Goal: Information Seeking & Learning: Check status

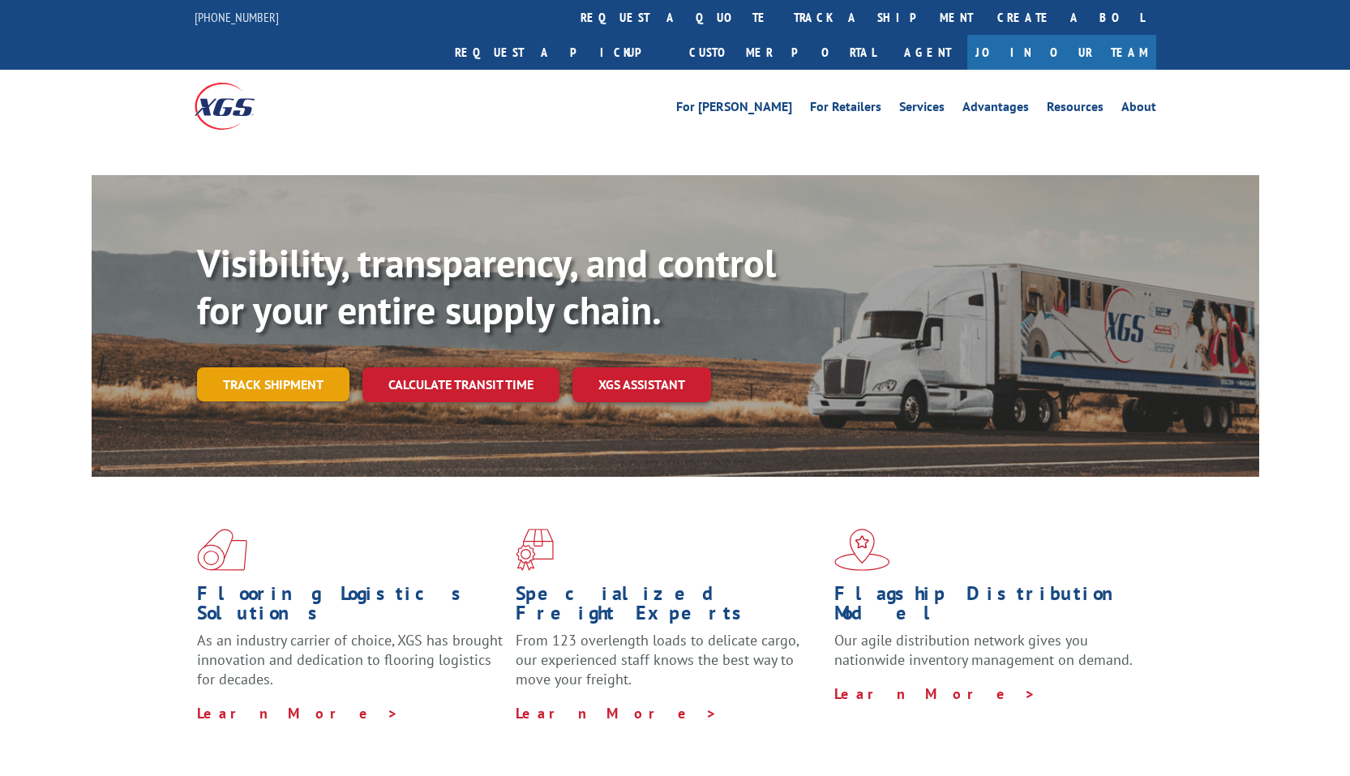
click at [268, 367] on link "Track shipment" at bounding box center [273, 384] width 152 height 34
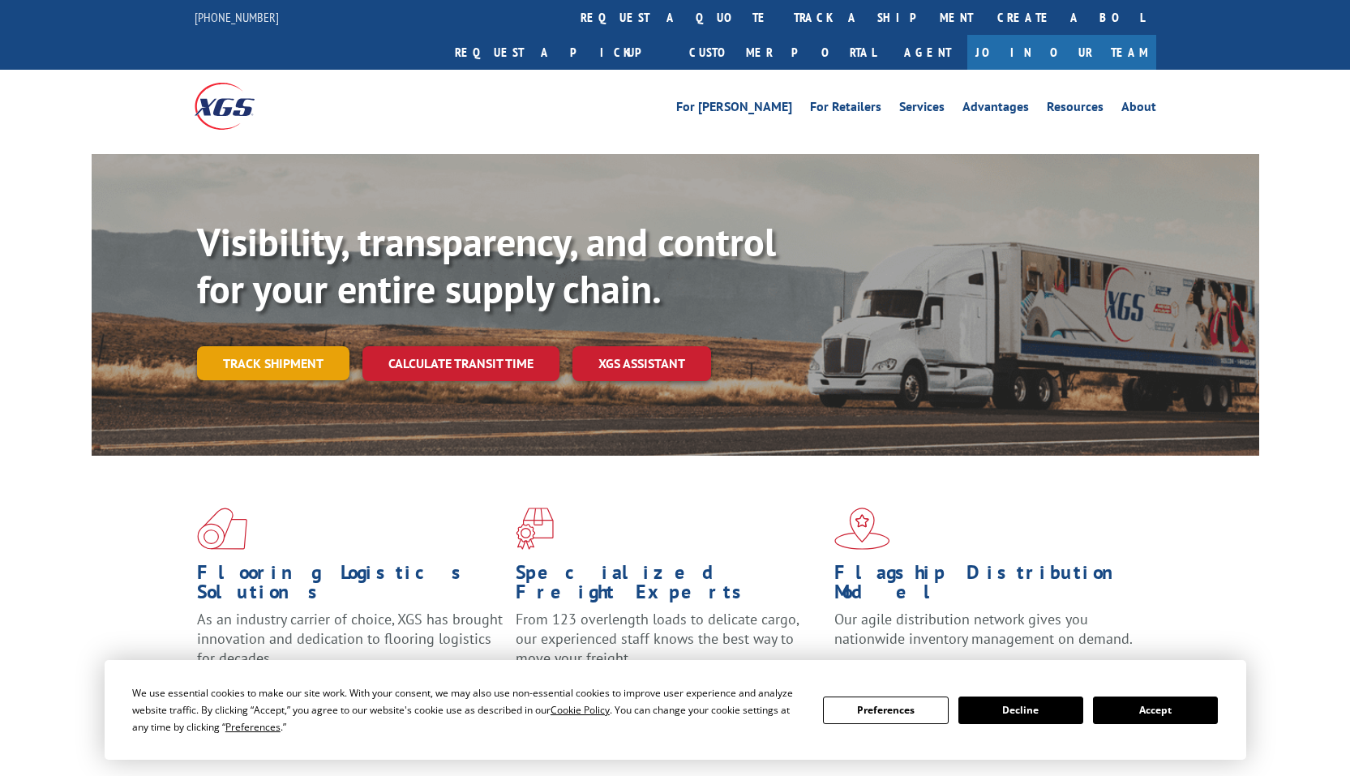
click at [267, 346] on link "Track shipment" at bounding box center [273, 363] width 152 height 34
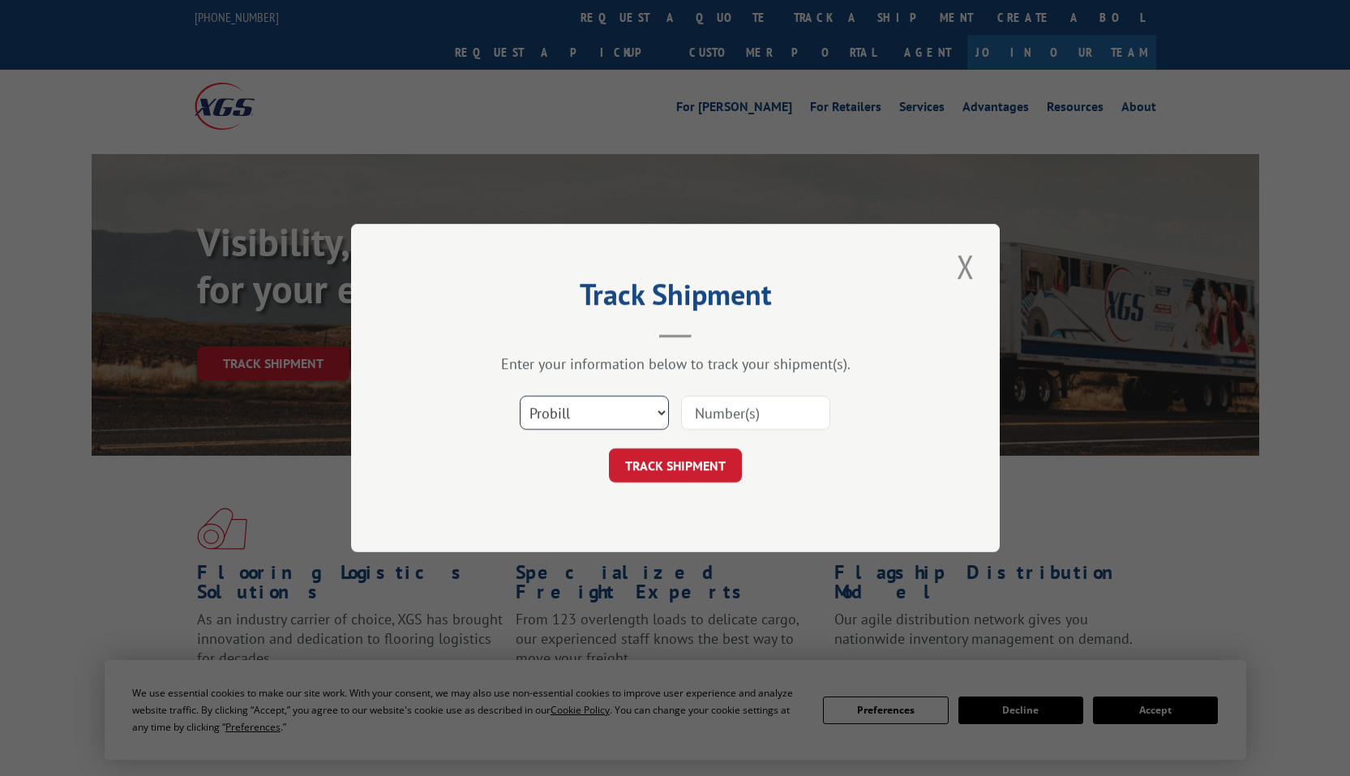
select select "po"
click at [520, 396] on select "Select category... Probill BOL PO" at bounding box center [594, 413] width 149 height 34
click at [732, 418] on input at bounding box center [755, 413] width 149 height 34
type input "2813290"
click button "TRACK SHIPMENT" at bounding box center [675, 465] width 133 height 34
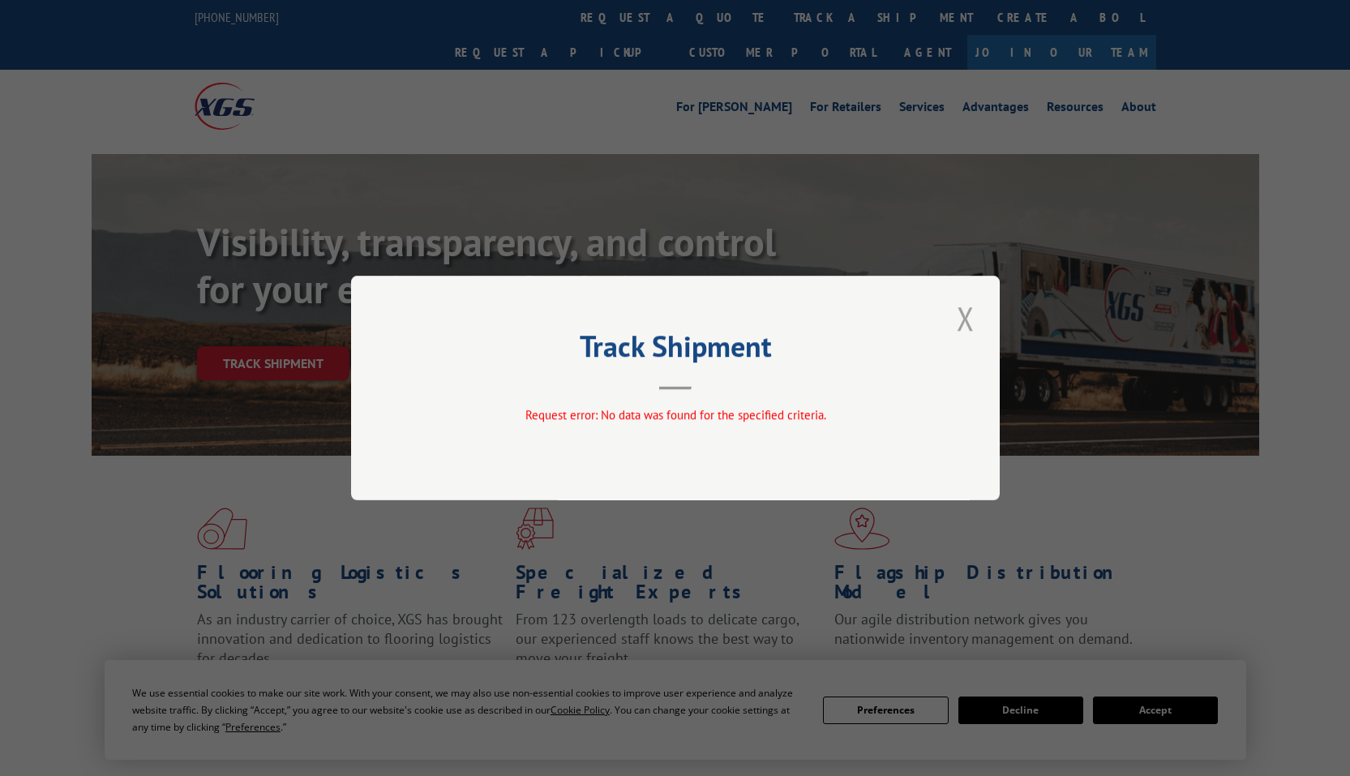
click at [973, 316] on button "Close modal" at bounding box center [966, 318] width 28 height 45
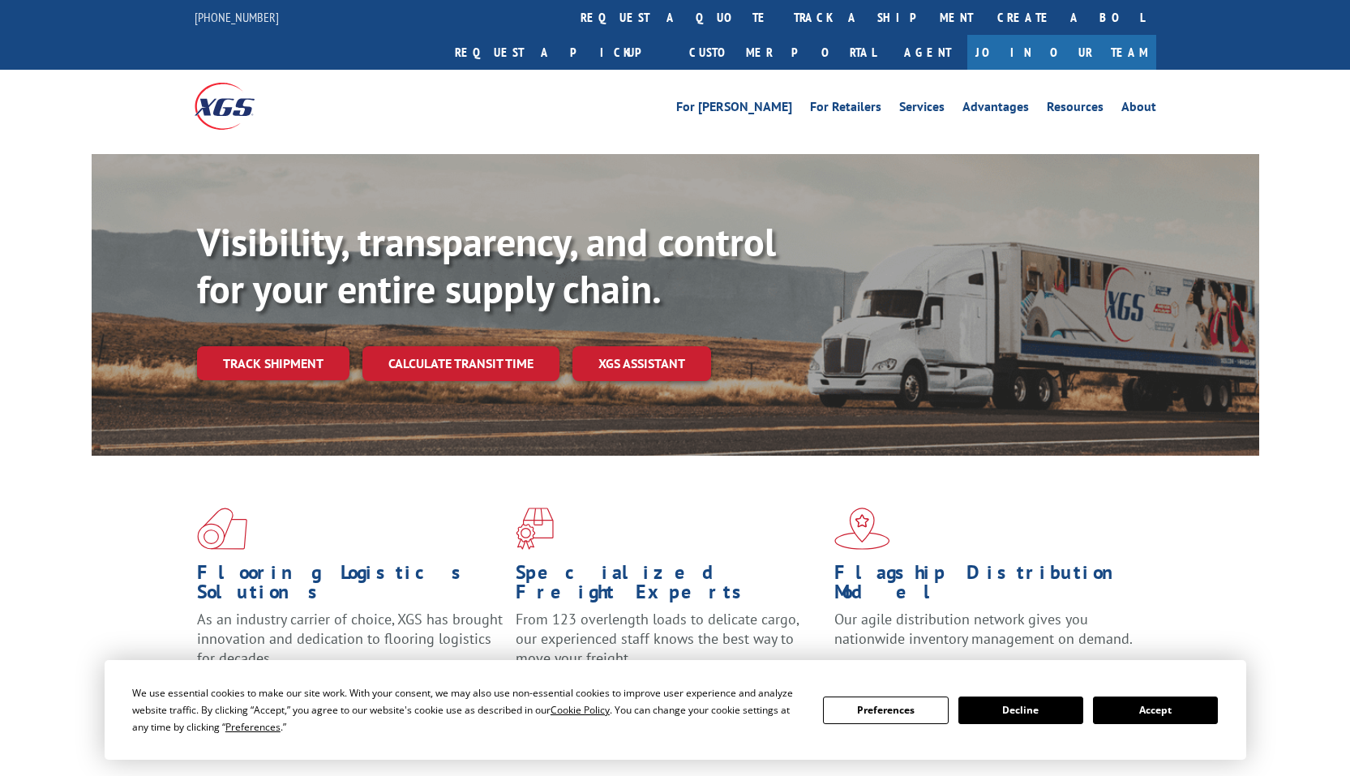
click at [1161, 715] on button "Accept" at bounding box center [1155, 711] width 125 height 28
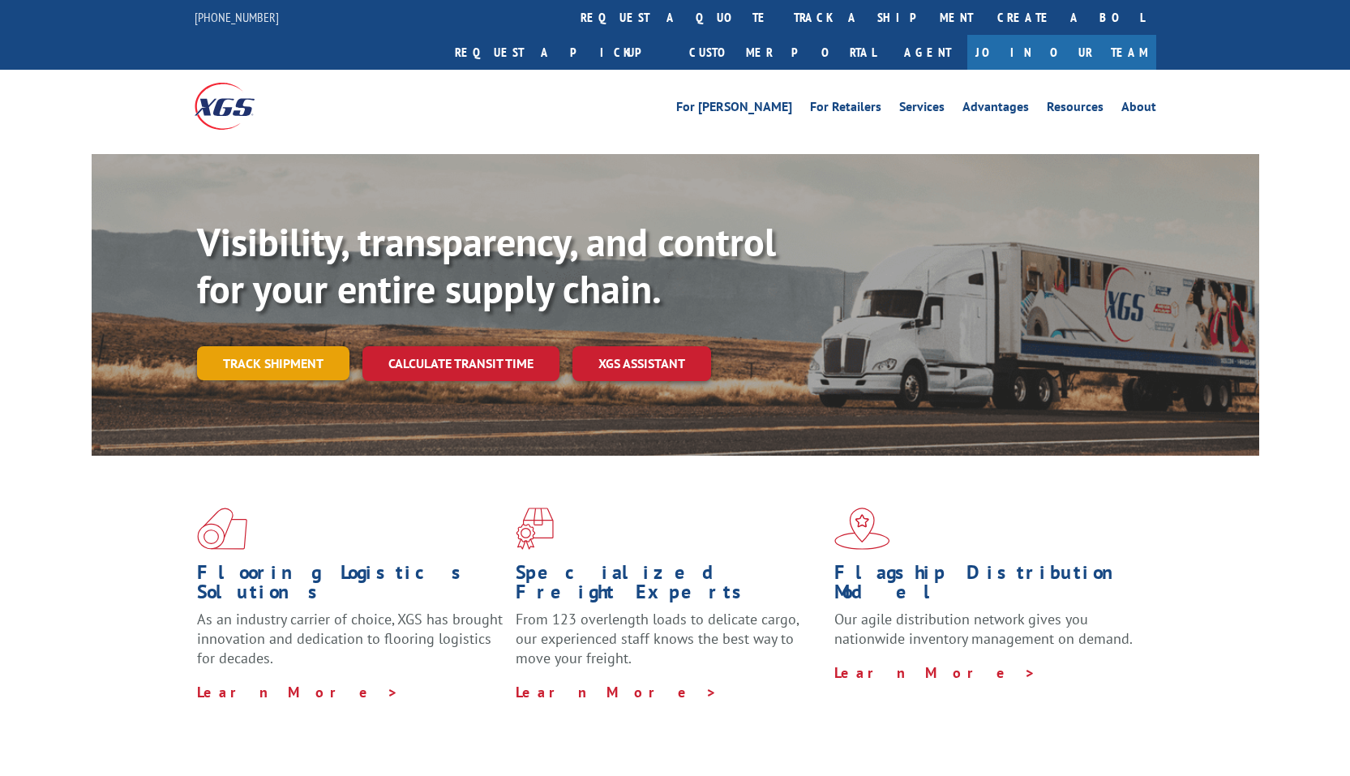
click at [275, 346] on link "Track shipment" at bounding box center [273, 363] width 152 height 34
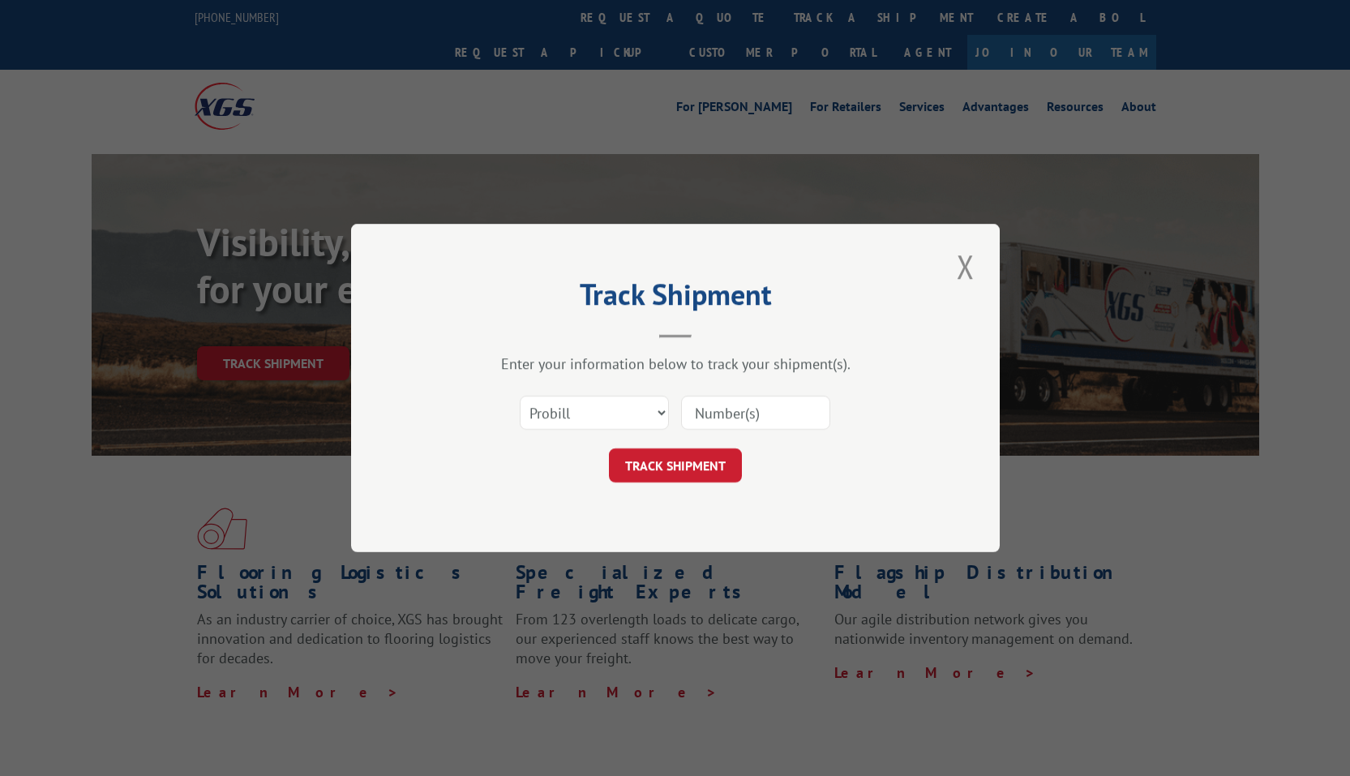
click at [718, 416] on input at bounding box center [755, 413] width 149 height 34
type input "2813290"
click button "TRACK SHIPMENT" at bounding box center [675, 465] width 133 height 34
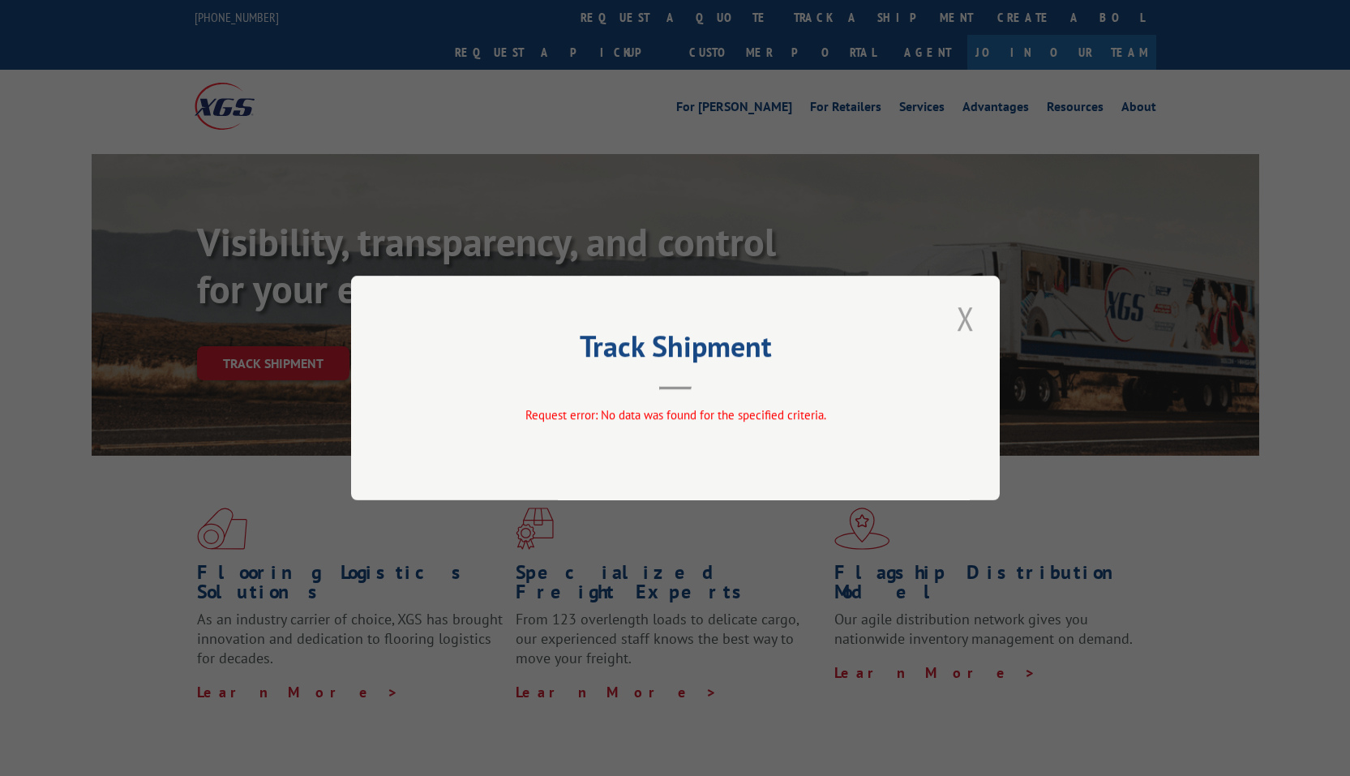
click at [967, 317] on button "Close modal" at bounding box center [966, 318] width 28 height 45
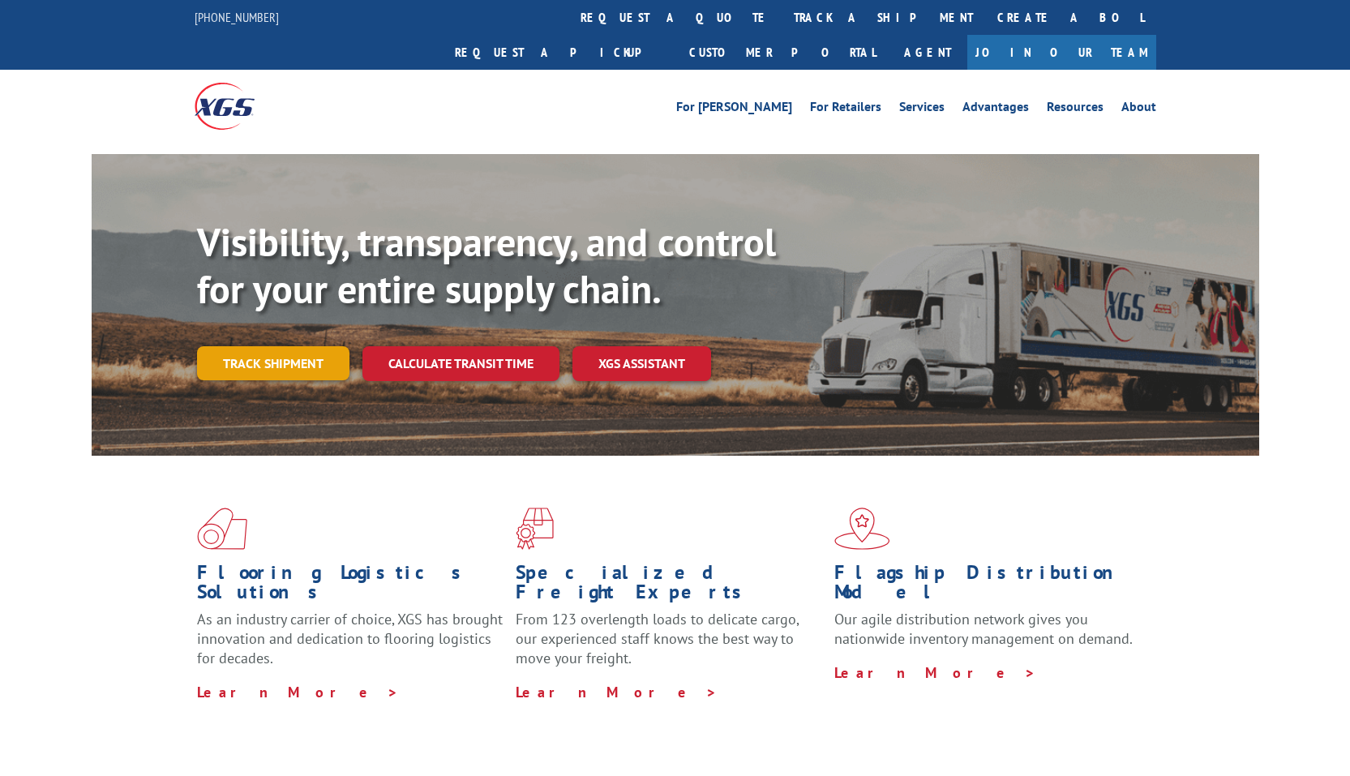
click at [233, 346] on link "Track shipment" at bounding box center [273, 363] width 152 height 34
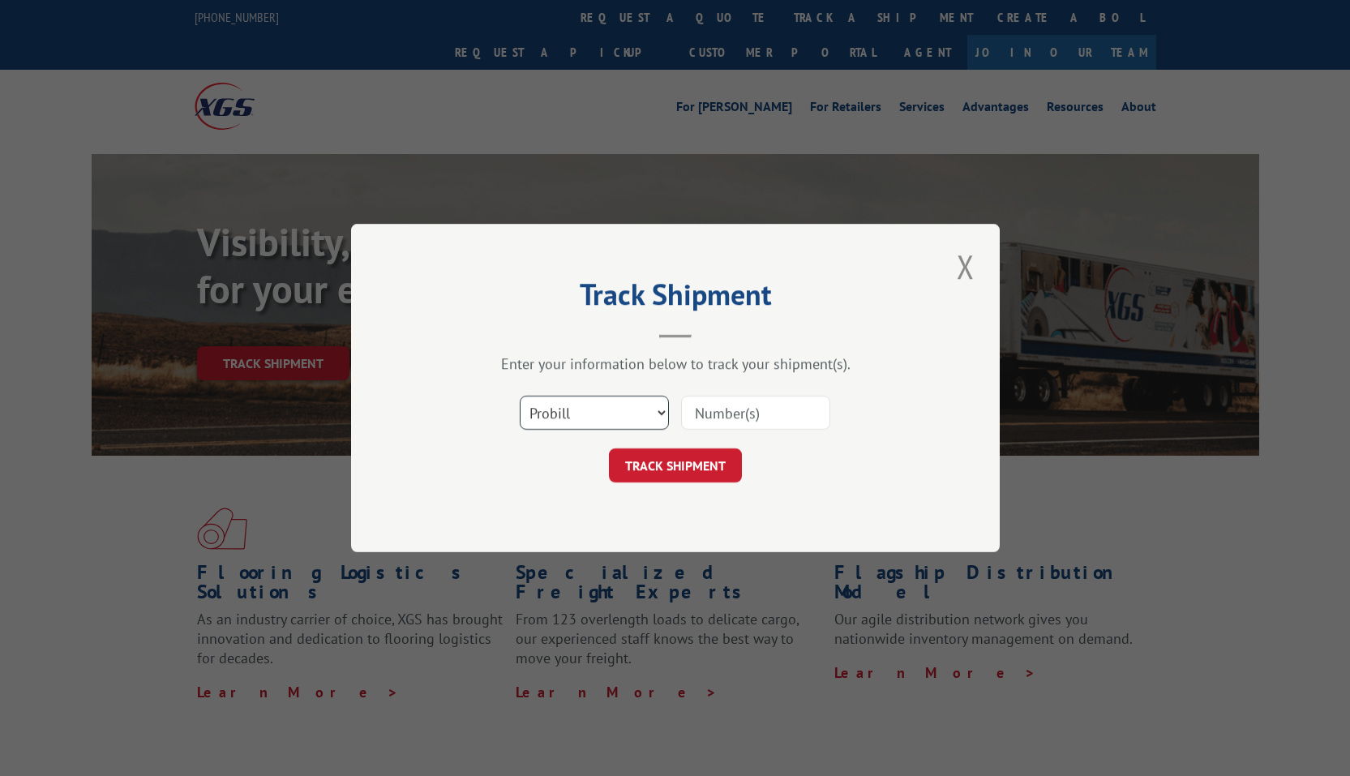
click at [575, 422] on select "Select category... Probill BOL PO" at bounding box center [594, 413] width 149 height 34
select select "po"
click at [520, 396] on select "Select category... Probill BOL PO" at bounding box center [594, 413] width 149 height 34
click at [708, 411] on input at bounding box center [755, 413] width 149 height 34
type input "293087038"
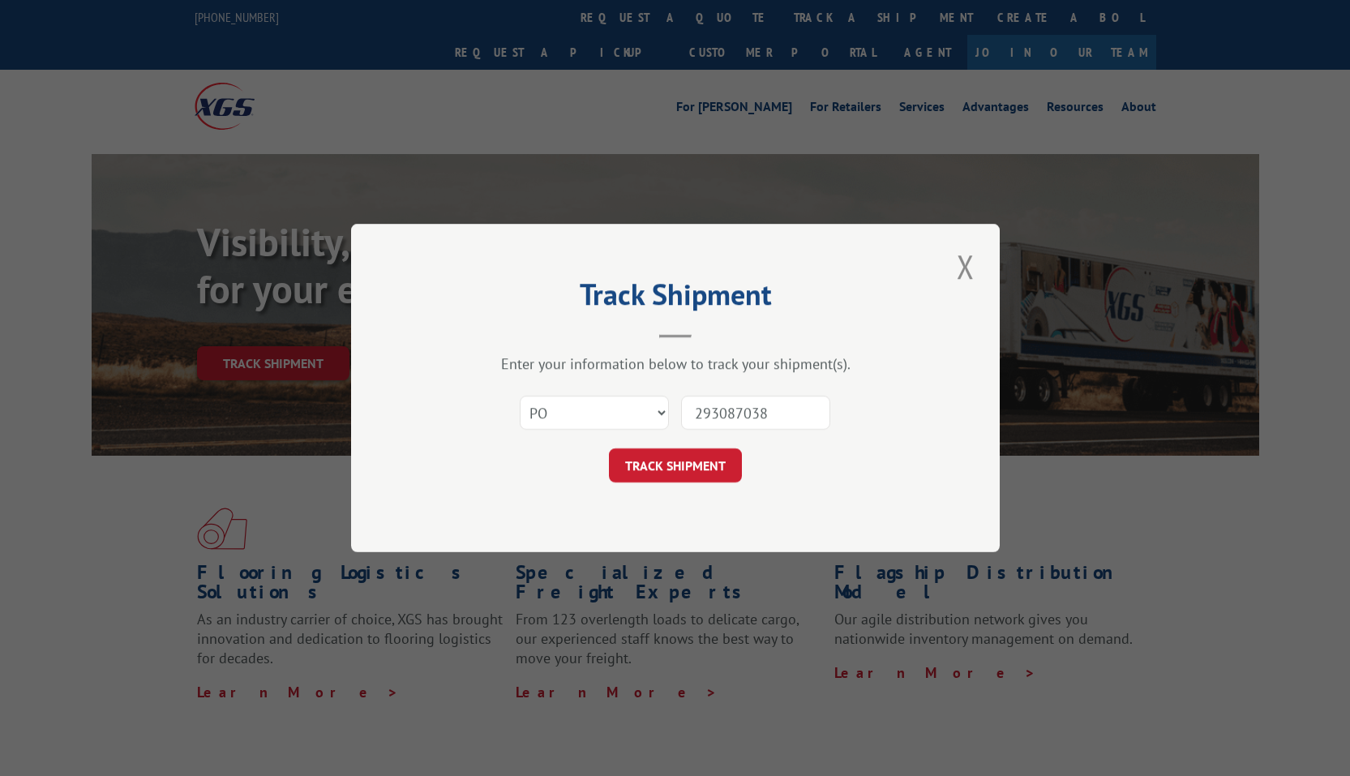
click button "TRACK SHIPMENT" at bounding box center [675, 465] width 133 height 34
